Goal: Transaction & Acquisition: Purchase product/service

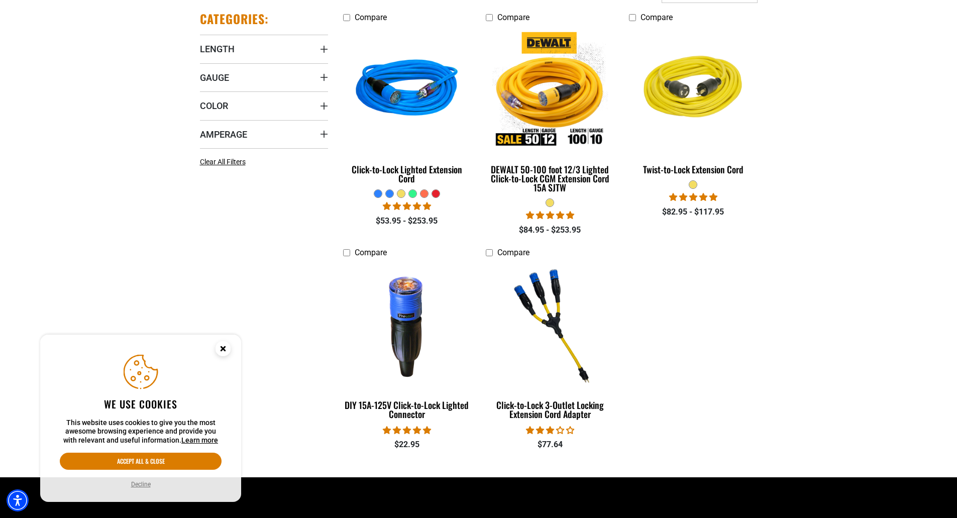
scroll to position [301, 0]
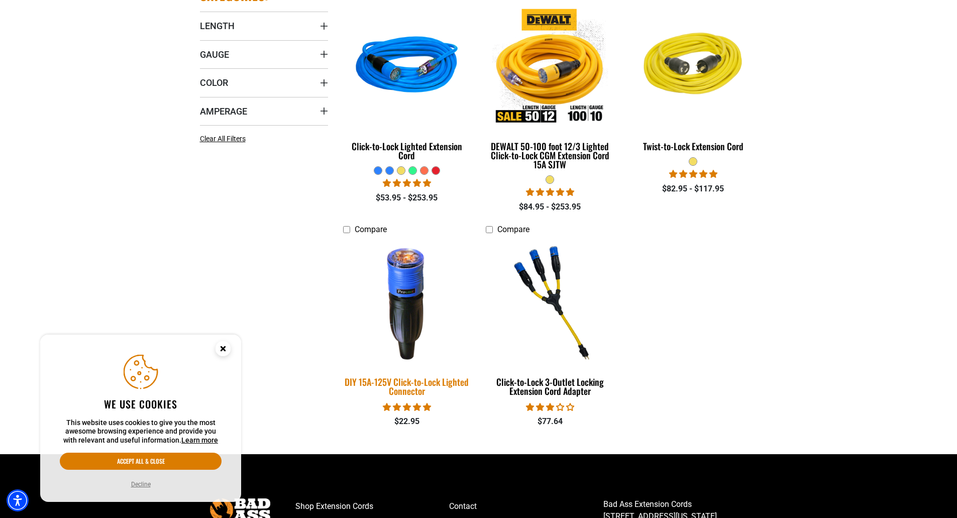
click at [409, 299] on img at bounding box center [407, 302] width 141 height 129
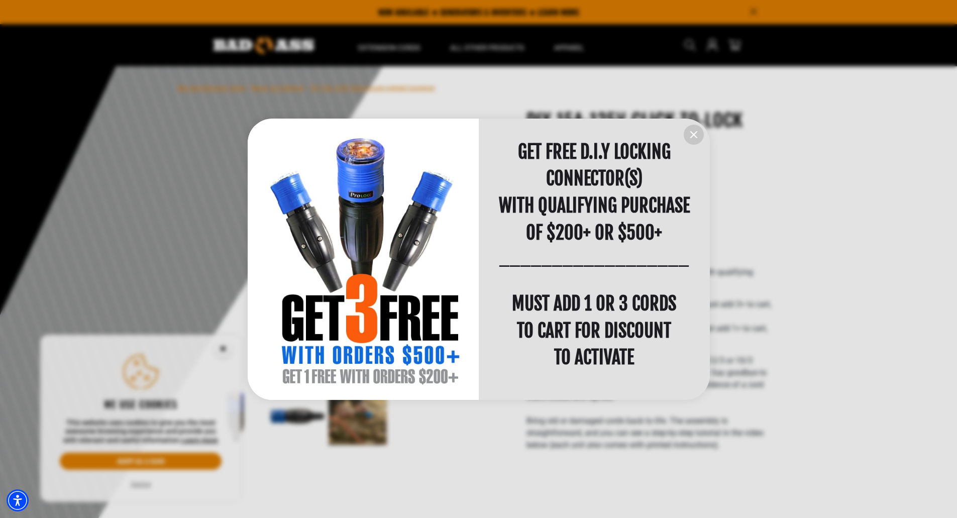
click at [692, 134] on icon "information" at bounding box center [694, 135] width 6 height 6
